Goal: Task Accomplishment & Management: Manage account settings

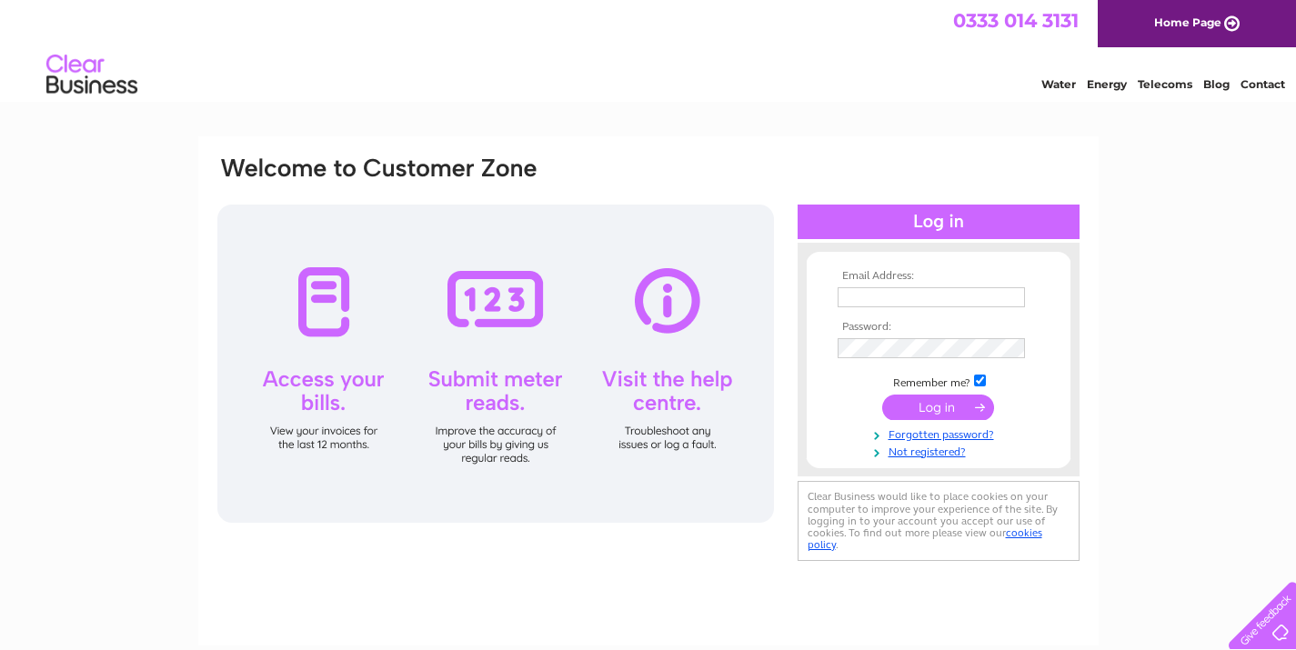
click at [879, 297] on input "text" at bounding box center [930, 297] width 187 height 20
type input "cjh69@me.com"
click at [882, 396] on input "submit" at bounding box center [938, 408] width 112 height 25
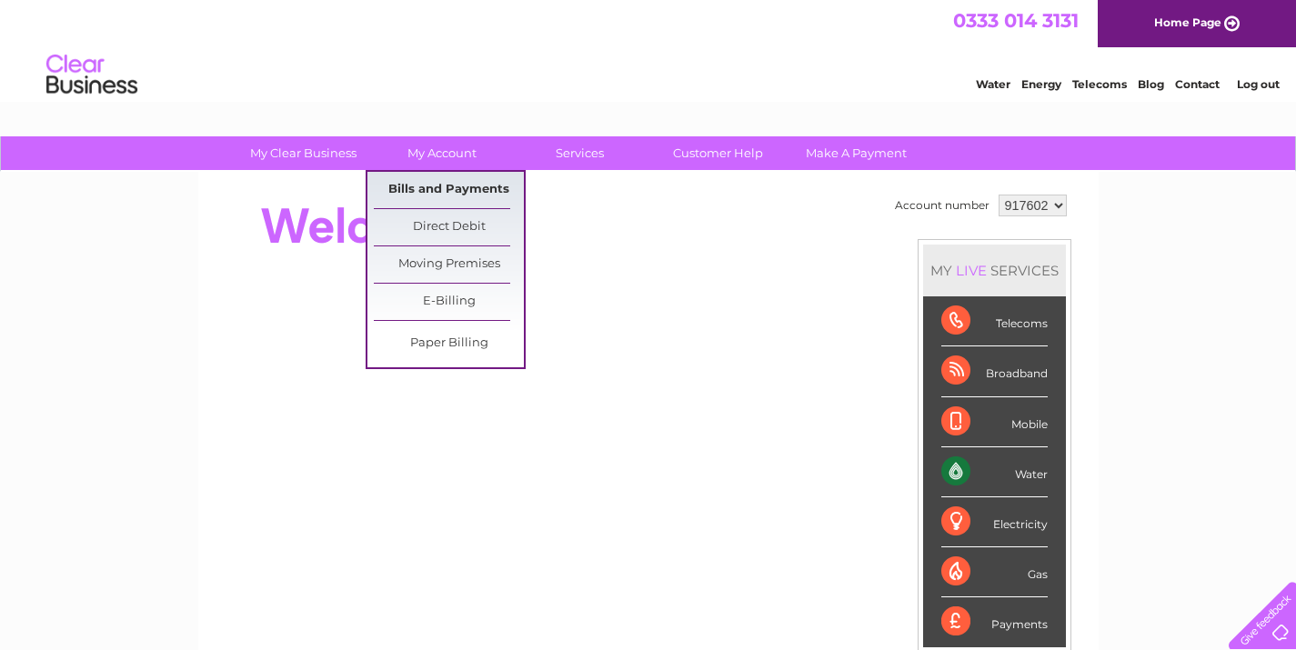
click at [440, 179] on link "Bills and Payments" at bounding box center [449, 190] width 150 height 36
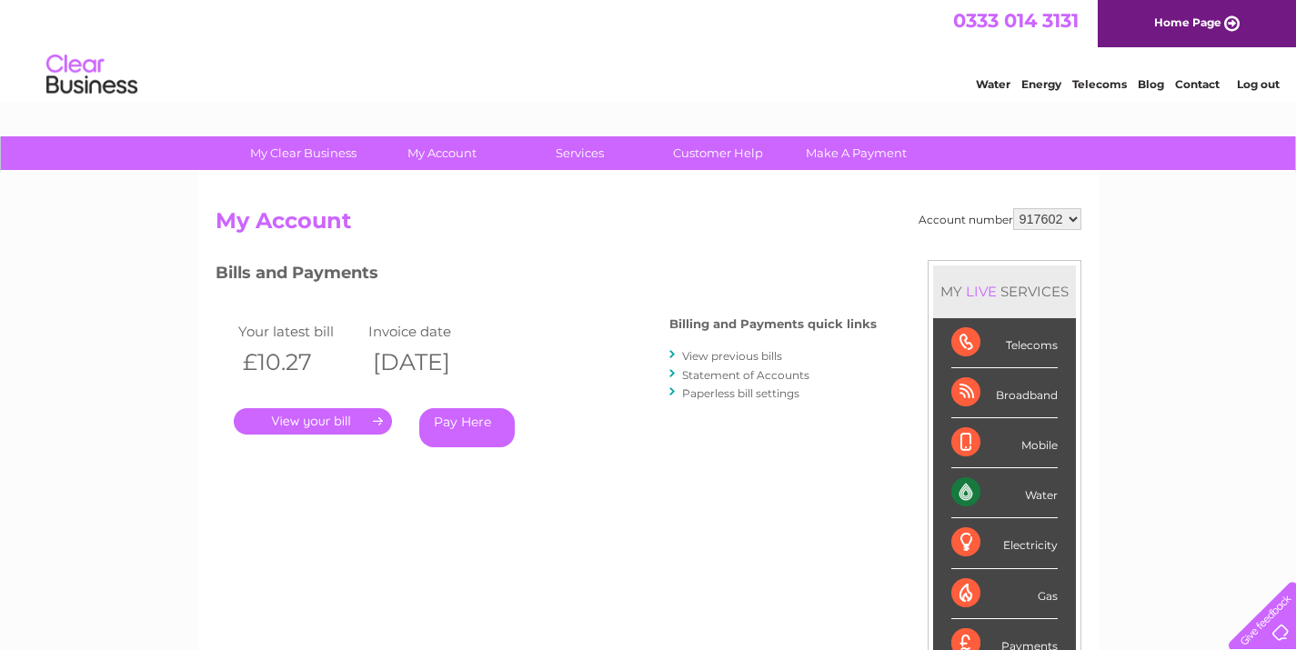
click at [346, 420] on link "." at bounding box center [313, 421] width 158 height 26
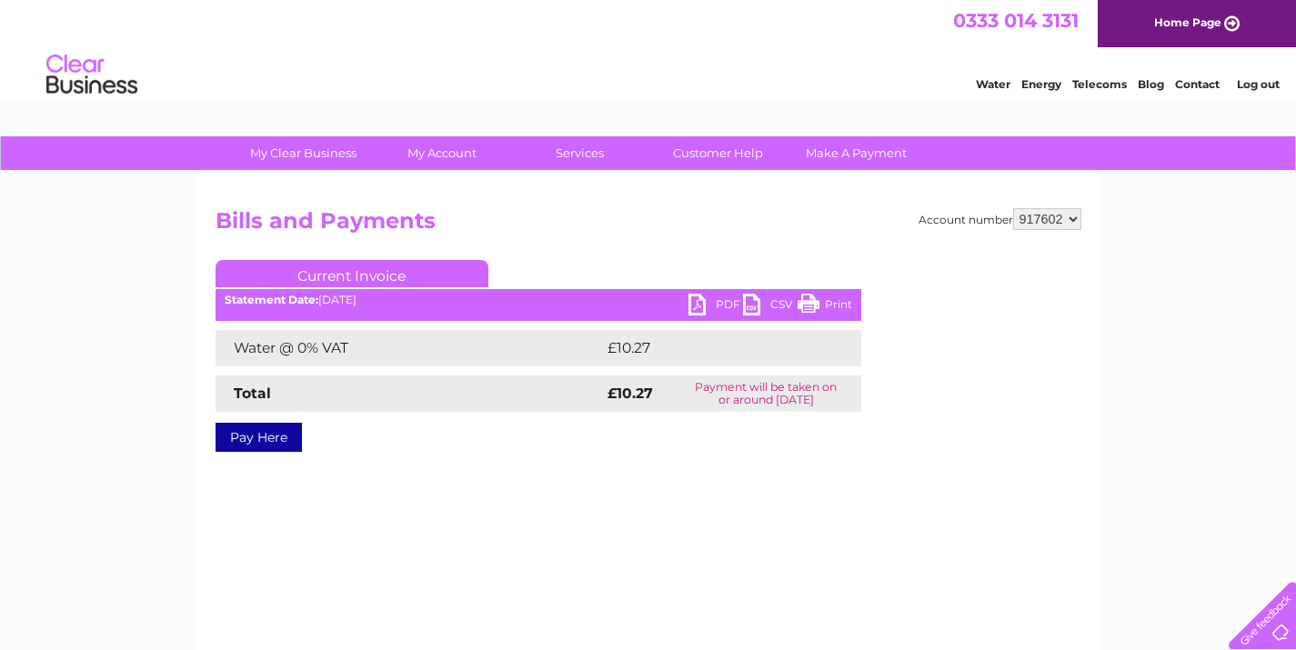
click at [703, 299] on link "PDF" at bounding box center [715, 307] width 55 height 26
